Goal: Use online tool/utility: Use online tool/utility

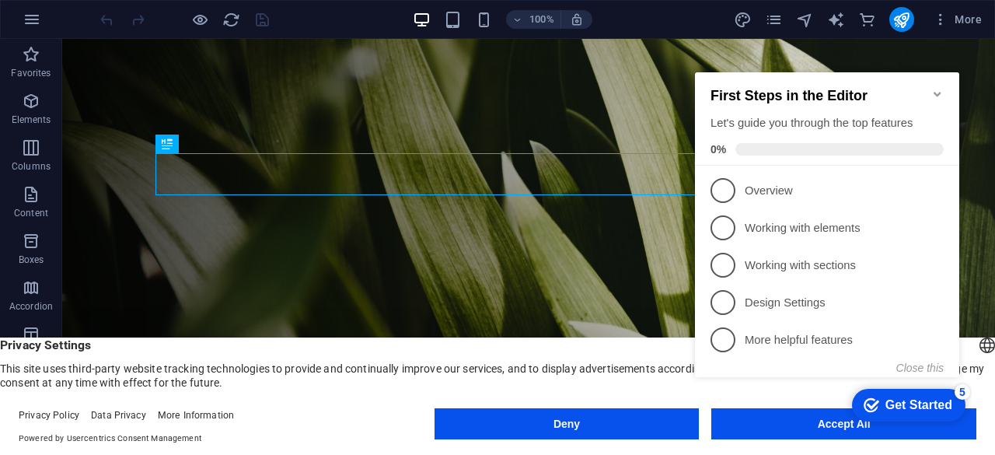
click at [737, 427] on div "checkmark Get Started 5 First Steps in the Editor Let's guide you through the t…" at bounding box center [830, 239] width 283 height 377
click at [800, 427] on div "checkmark Get Started 5 First Steps in the Editor Let's guide you through the t…" at bounding box center [830, 239] width 283 height 377
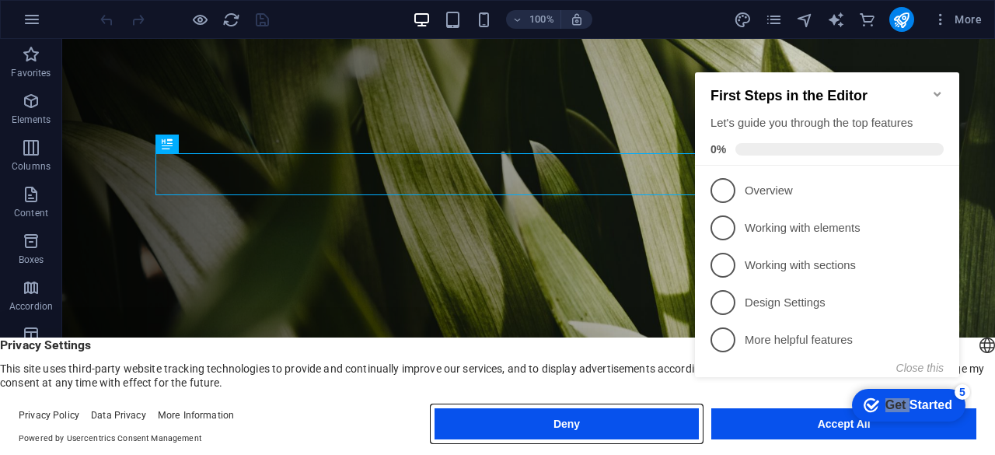
drag, startPoint x: 625, startPoint y: 416, endPoint x: 773, endPoint y: 445, distance: 151.2
click at [773, 445] on div "Deny Accept All" at bounding box center [705, 426] width 542 height 37
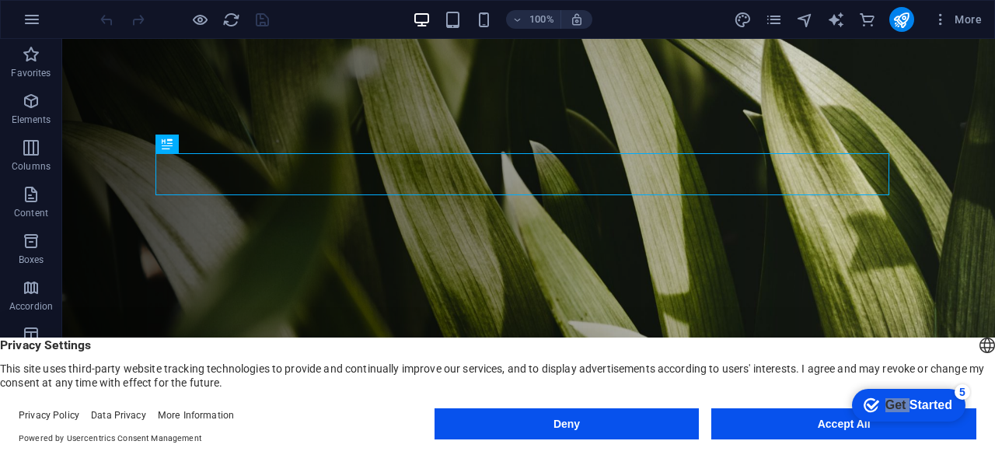
click at [780, 428] on body "academy.leafupdigitalinnovations Start Favorites Elements Columns Content Boxes…" at bounding box center [497, 227] width 995 height 455
click at [780, 428] on button "Accept All" at bounding box center [843, 423] width 265 height 31
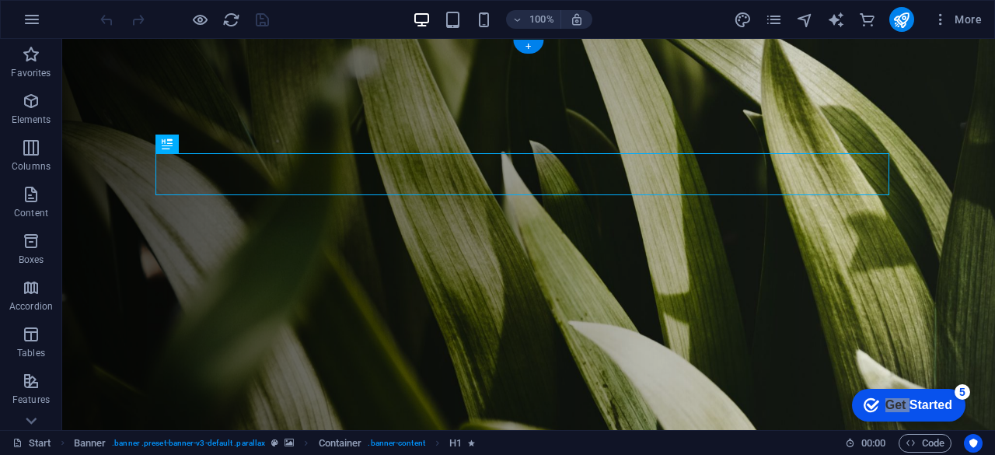
click at [780, 428] on figure at bounding box center [528, 237] width 933 height 396
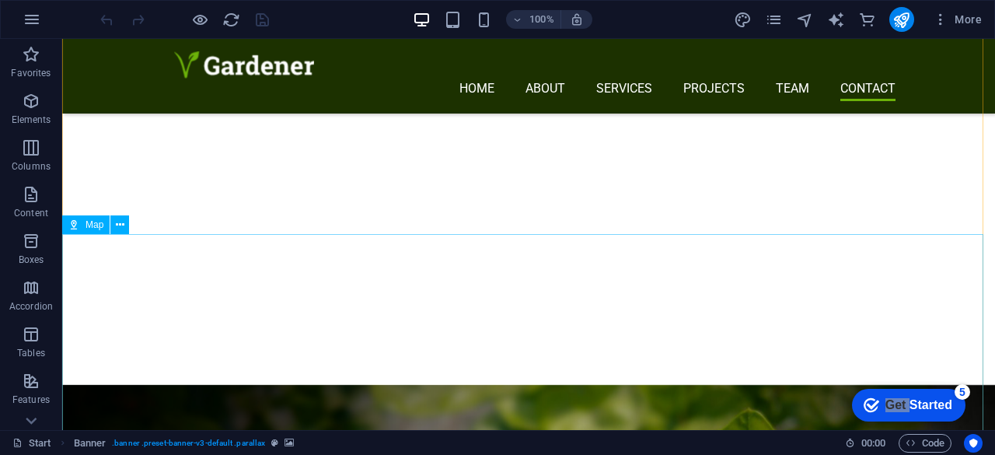
scroll to position [6819, 0]
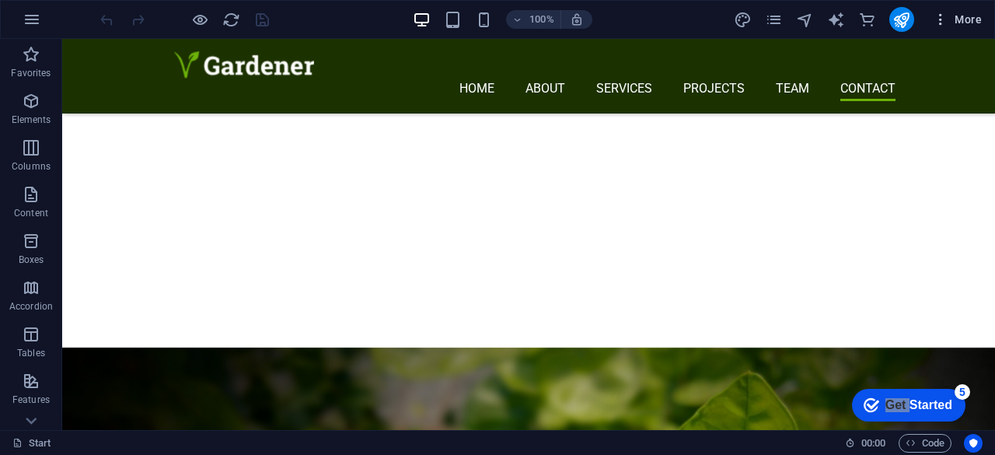
click at [939, 19] on icon "button" at bounding box center [941, 20] width 16 height 16
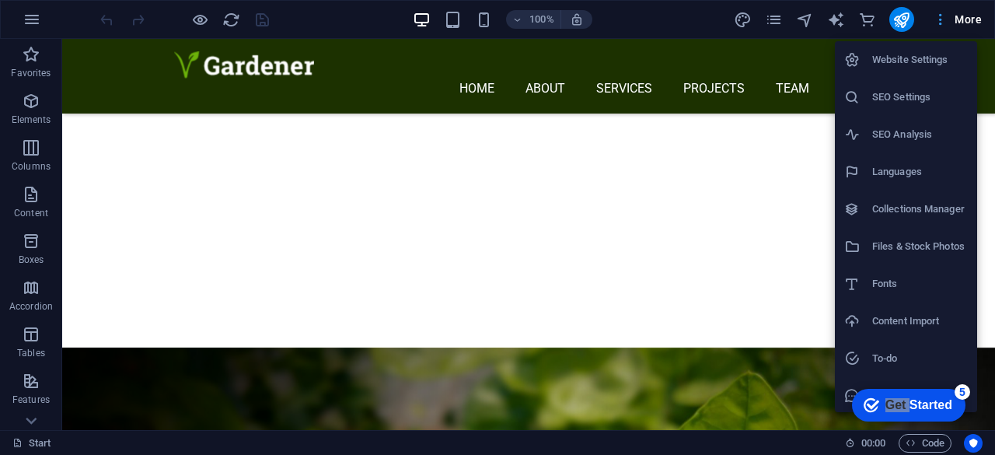
click at [939, 19] on div at bounding box center [497, 227] width 995 height 455
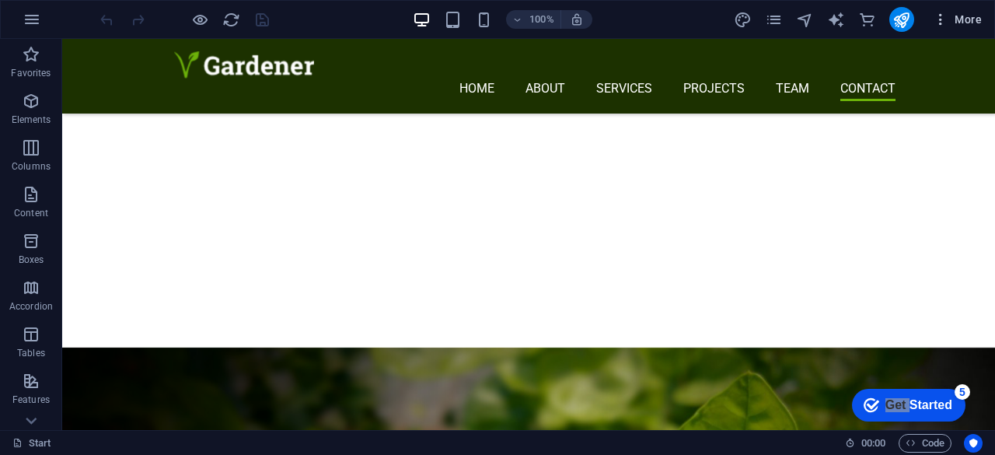
click at [959, 19] on span "More" at bounding box center [957, 20] width 49 height 16
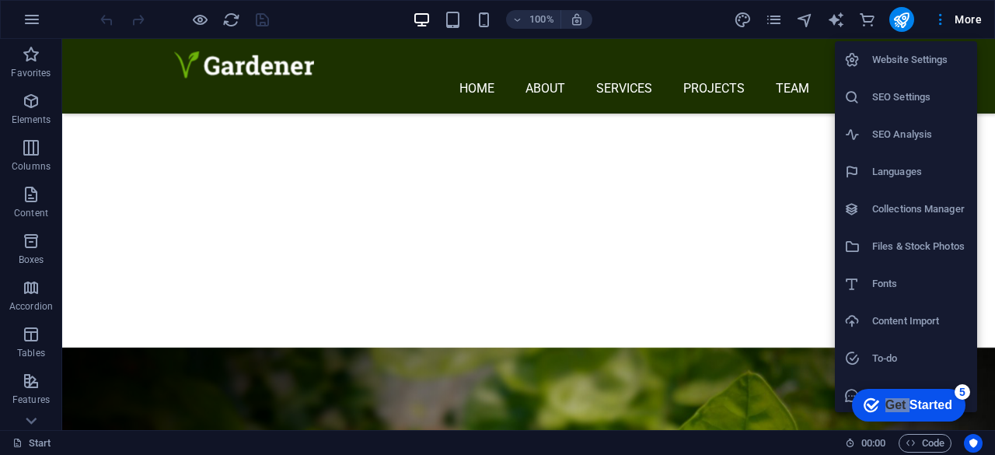
click at [837, 21] on div at bounding box center [497, 227] width 995 height 455
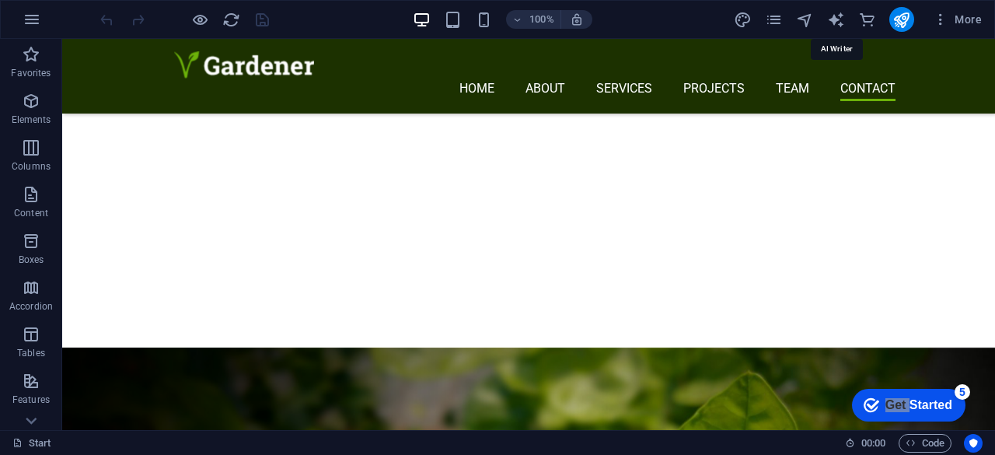
click at [837, 21] on icon "text_generator" at bounding box center [836, 20] width 18 height 18
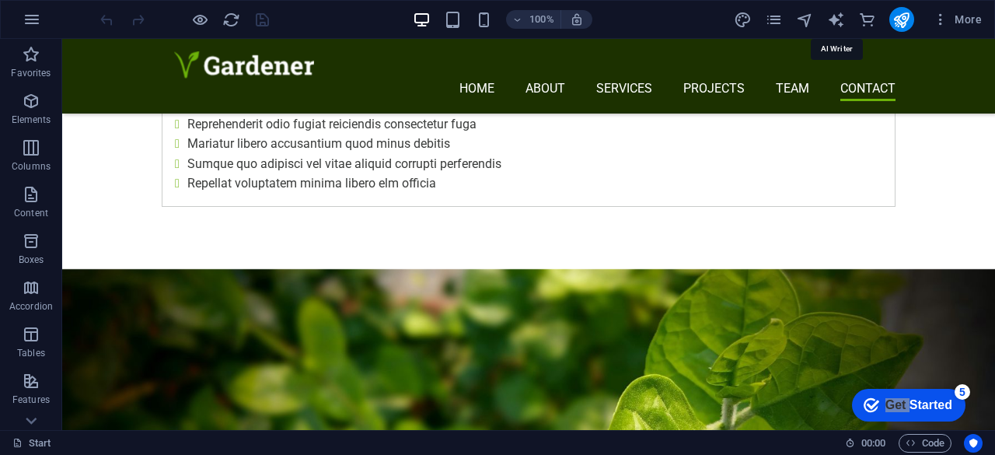
select select "English"
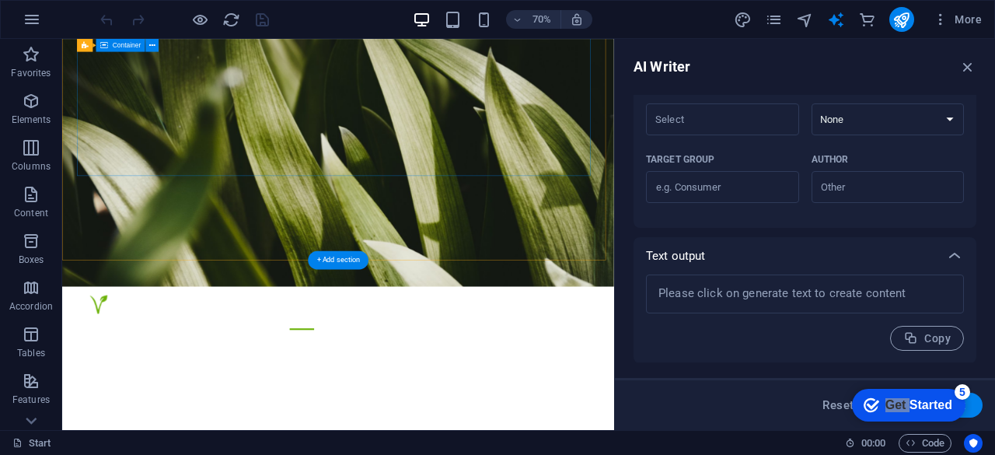
scroll to position [0, 0]
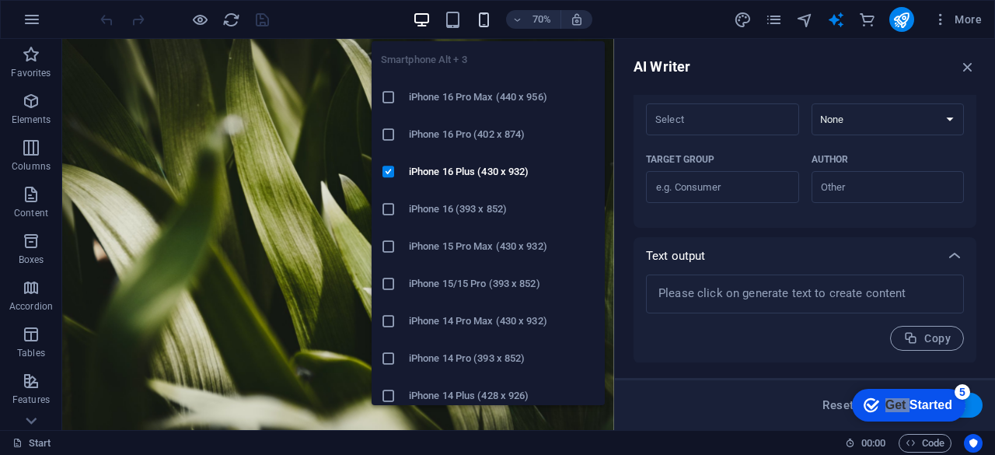
click at [482, 16] on icon "button" at bounding box center [484, 20] width 18 height 18
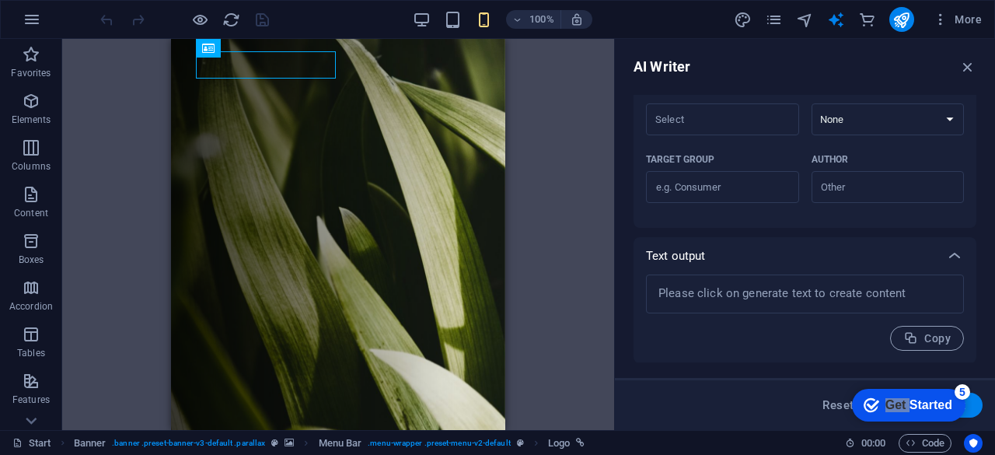
click at [539, 134] on div "Drag here to replace the existing content. Press “Ctrl” if you want to create a…" at bounding box center [338, 234] width 552 height 391
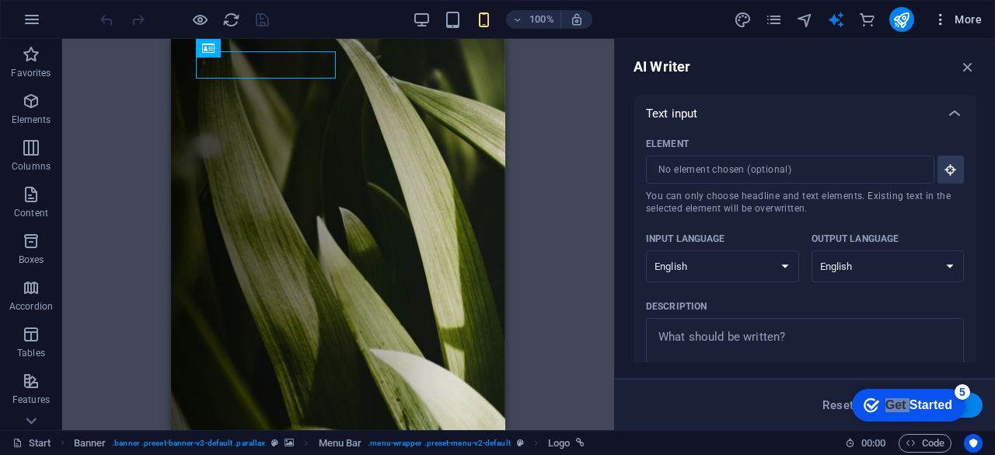
click at [939, 27] on button "More" at bounding box center [956, 19] width 61 height 25
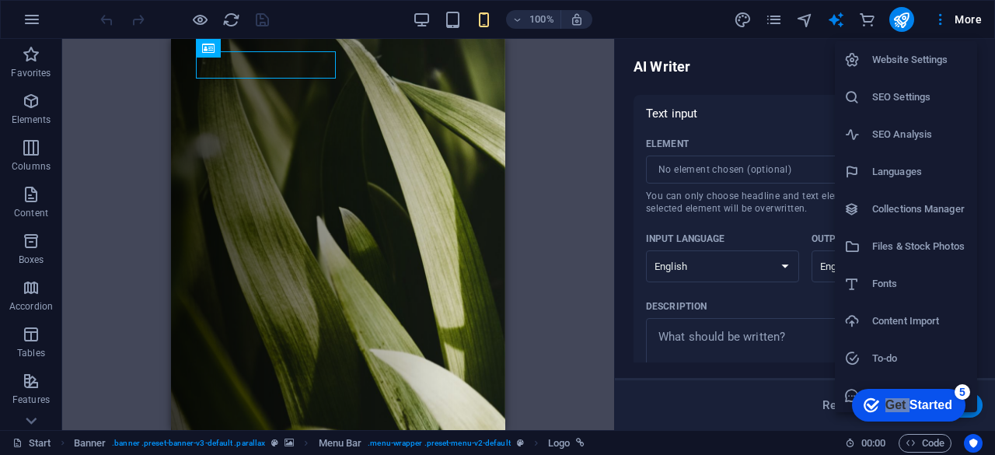
click at [692, 75] on div at bounding box center [497, 227] width 995 height 455
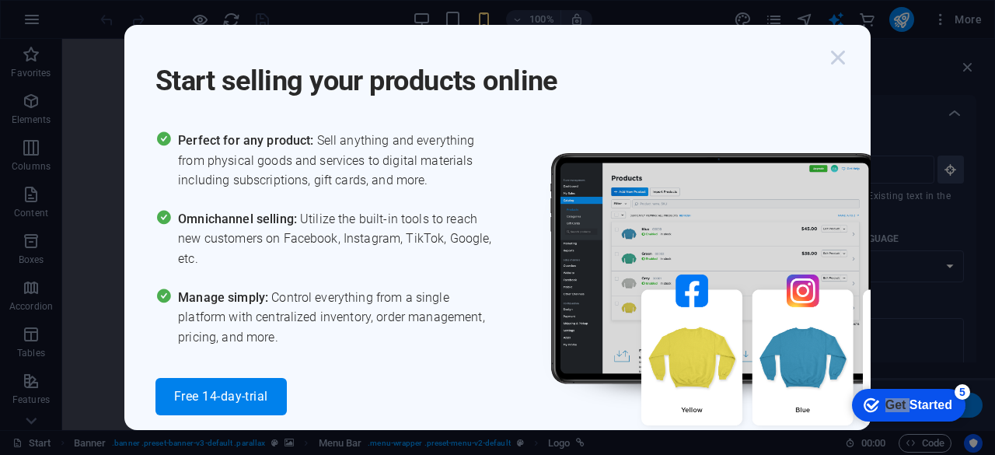
click at [839, 56] on icon "button" at bounding box center [838, 58] width 28 height 28
